Goal: Check status: Check status

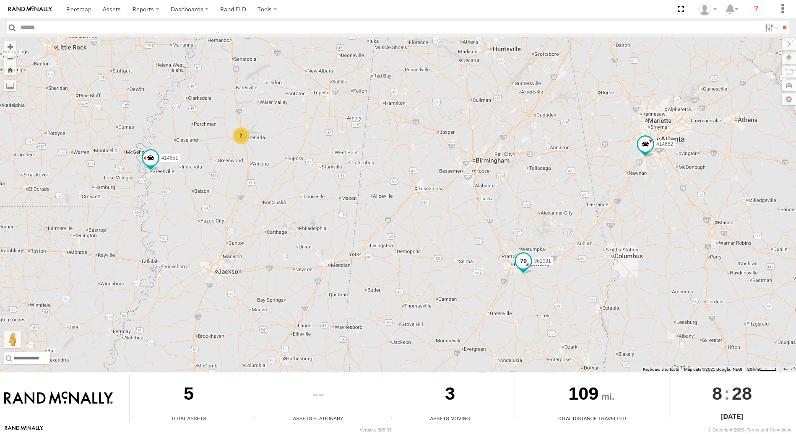
click at [522, 263] on span at bounding box center [523, 261] width 15 height 15
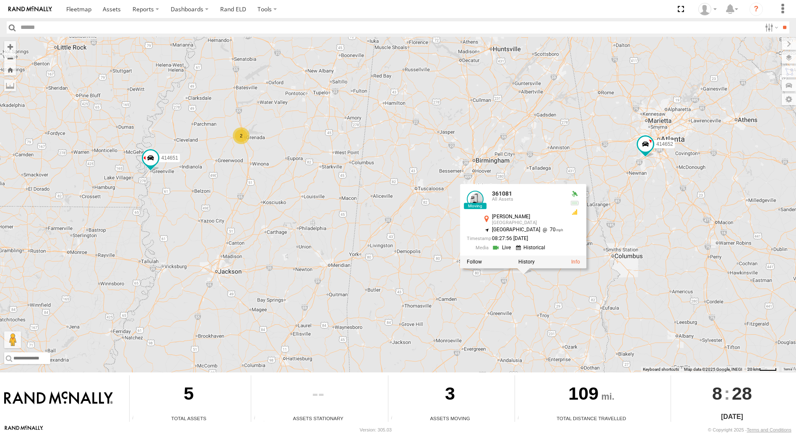
click at [502, 248] on link at bounding box center [502, 248] width 21 height 8
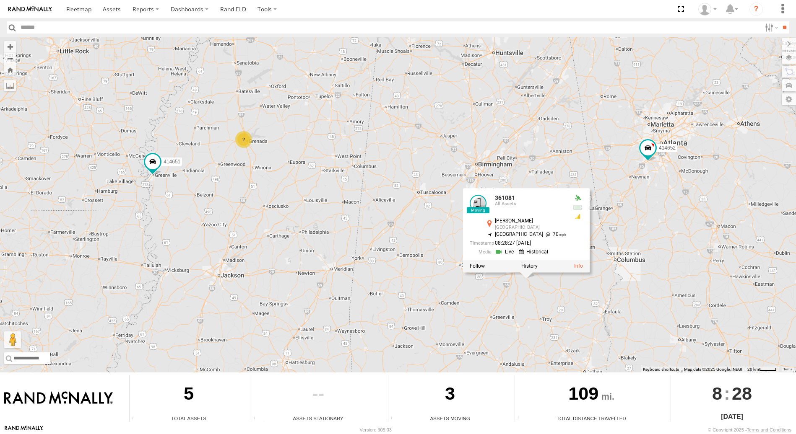
click at [169, 230] on div "414652 414651 361081 361081 All Assets Troy Hwy Pike Road 32.25771 , -86.15472 …" at bounding box center [398, 205] width 796 height 336
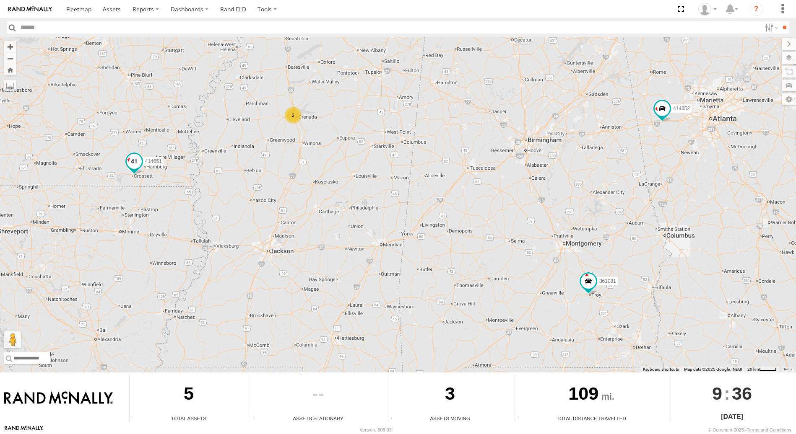
click at [136, 160] on span at bounding box center [134, 160] width 15 height 15
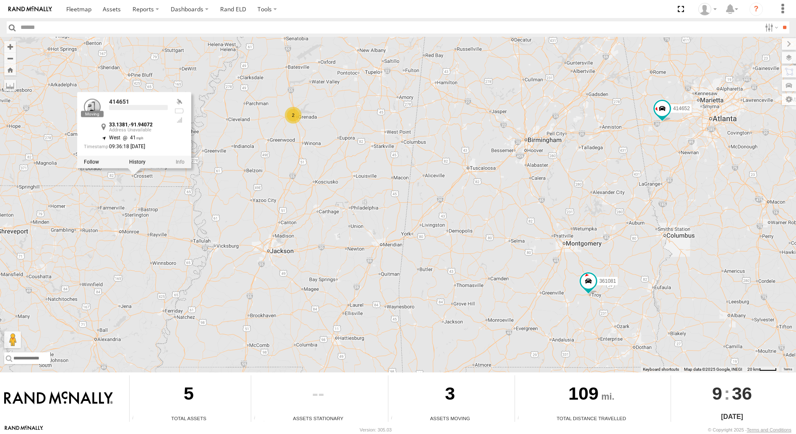
click at [136, 160] on label at bounding box center [137, 162] width 16 height 6
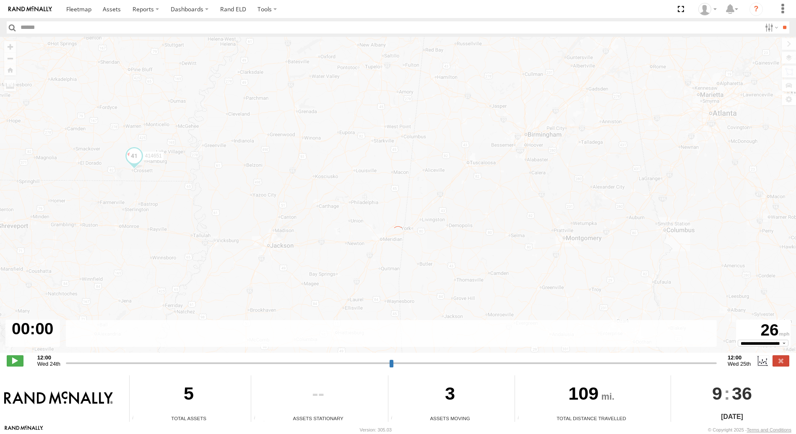
type input "**********"
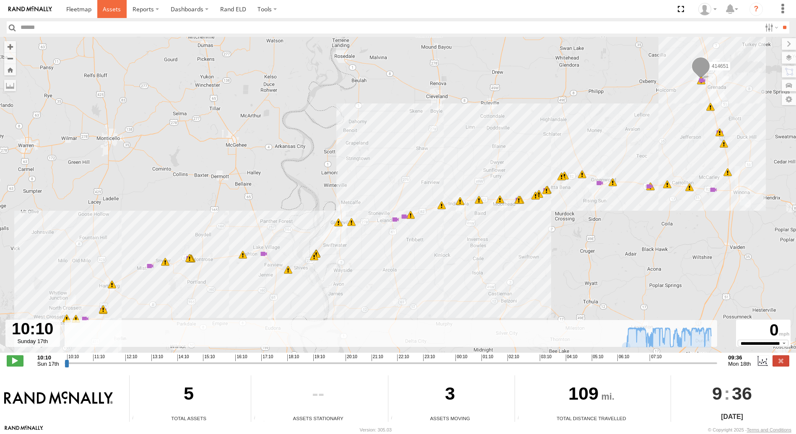
click at [108, 11] on span at bounding box center [112, 9] width 18 height 8
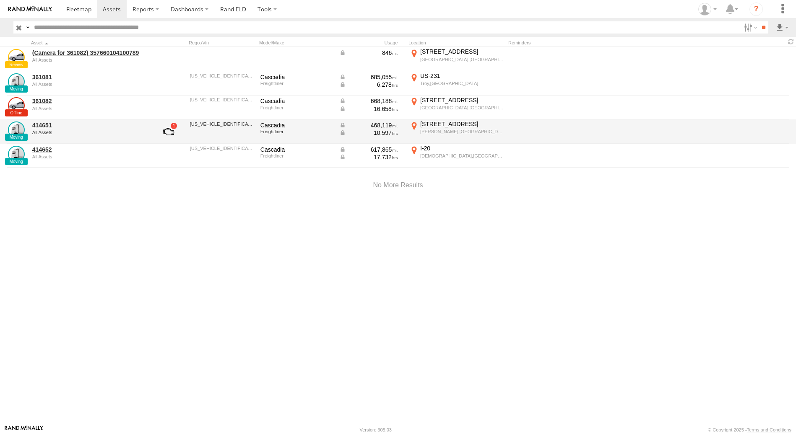
click at [384, 129] on div "468,119" at bounding box center [368, 126] width 59 height 8
click at [39, 125] on link "414651" at bounding box center [89, 126] width 115 height 8
